Goal: Navigation & Orientation: Find specific page/section

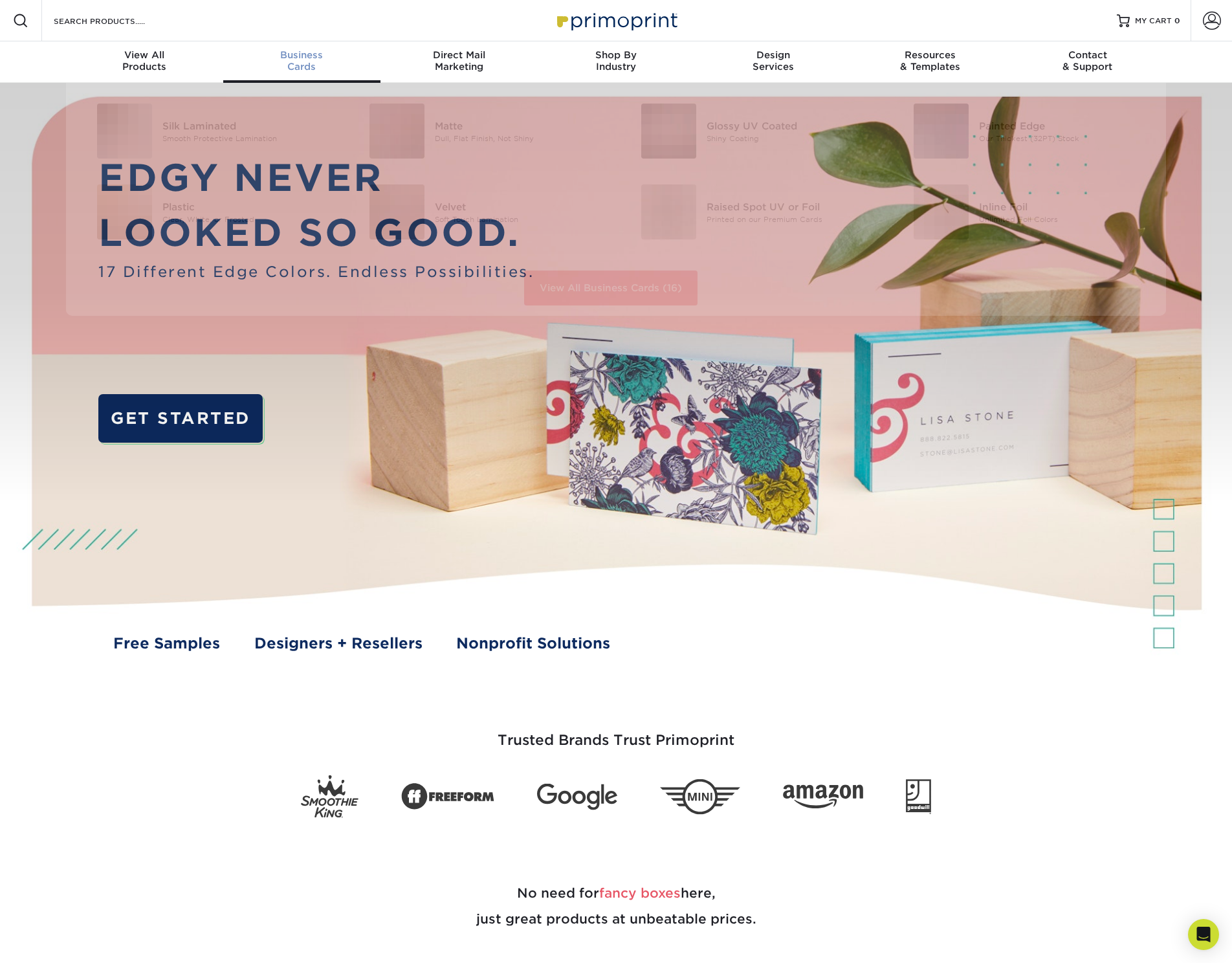
click at [294, 70] on div "Business Cards" at bounding box center [302, 61] width 157 height 23
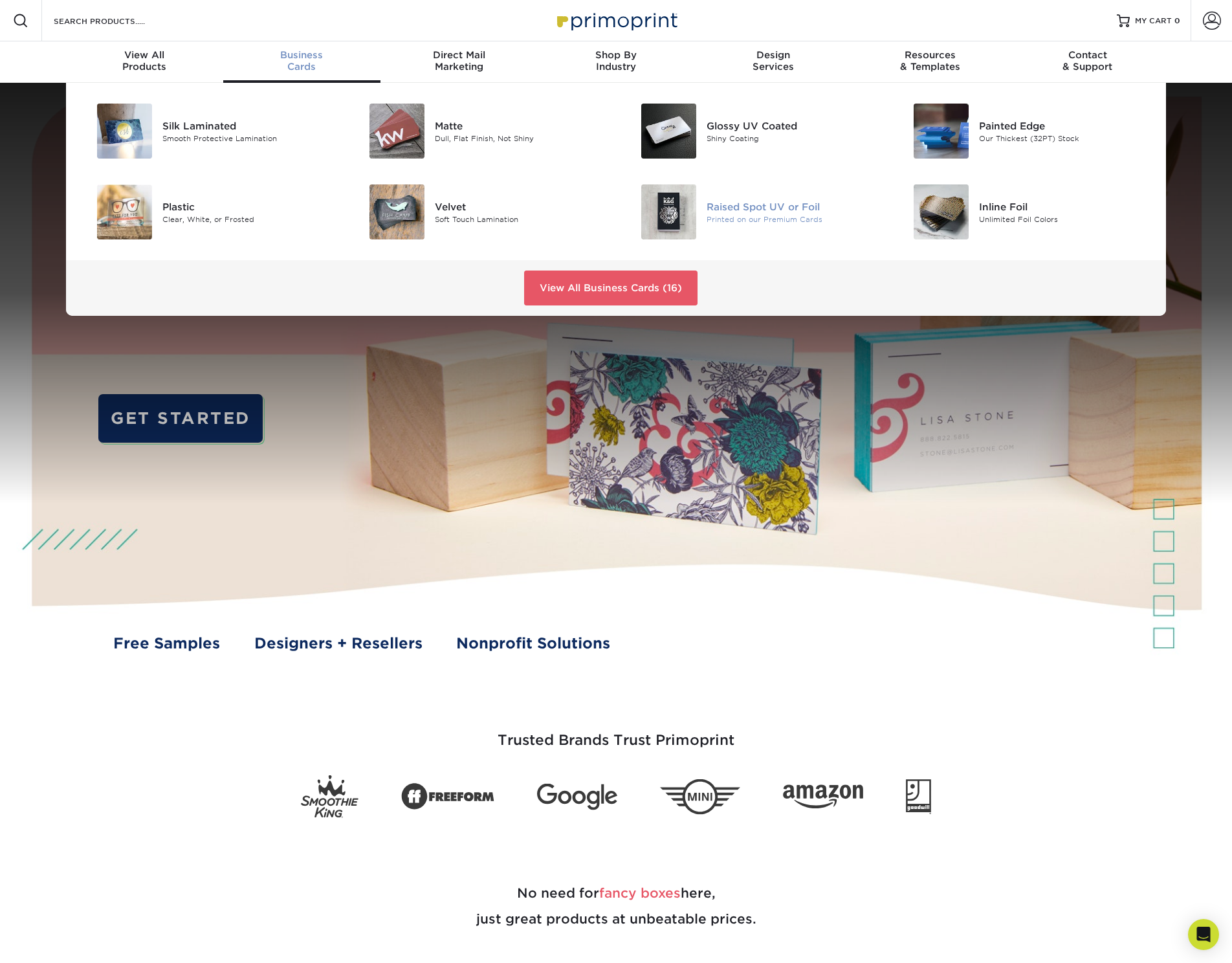
click at [721, 211] on div "Raised Spot UV or Foil" at bounding box center [793, 206] width 171 height 14
